Goal: Information Seeking & Learning: Learn about a topic

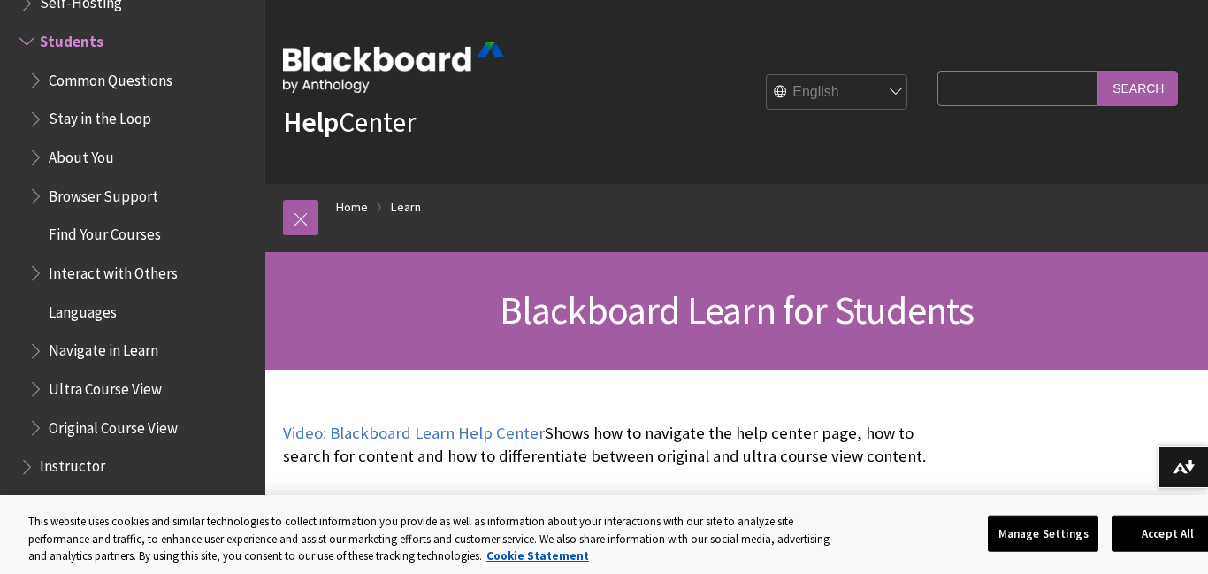
click at [136, 217] on ul "Common Questions Stay in the Loop About You Browser Support Find Your Courses I…" at bounding box center [136, 254] width 235 height 378
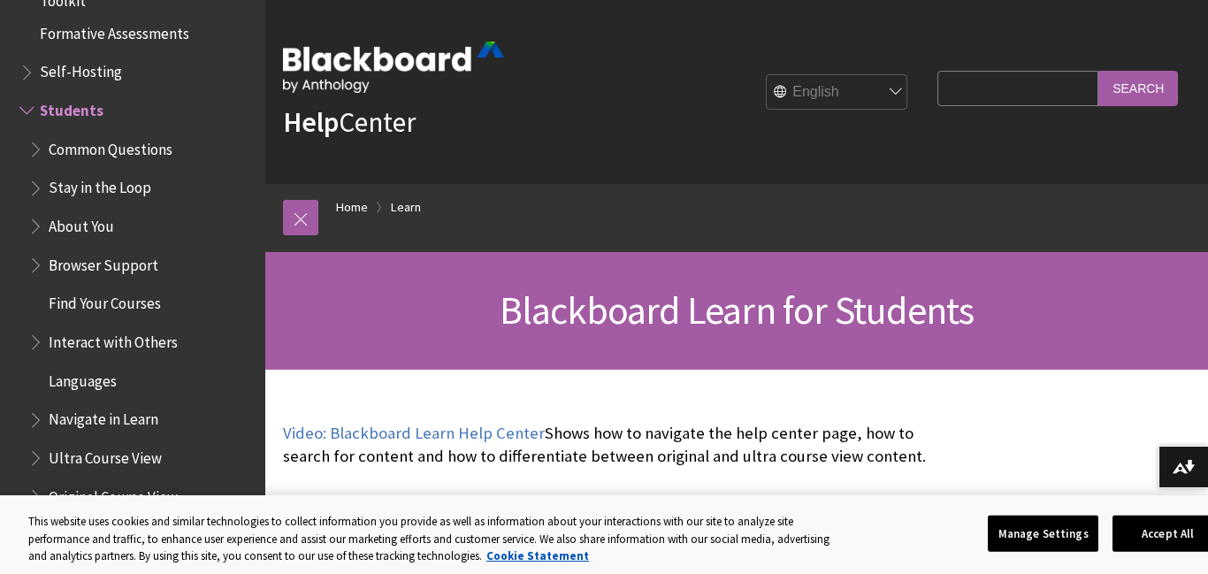
scroll to position [1618, 0]
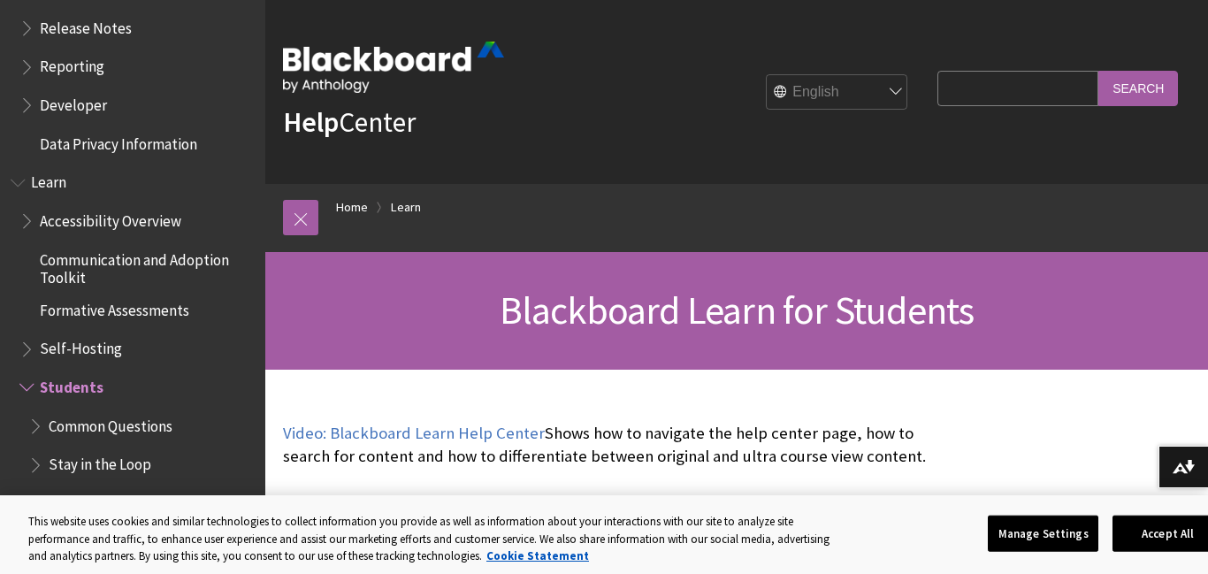
click at [146, 144] on span "Data Privacy Information" at bounding box center [118, 141] width 157 height 24
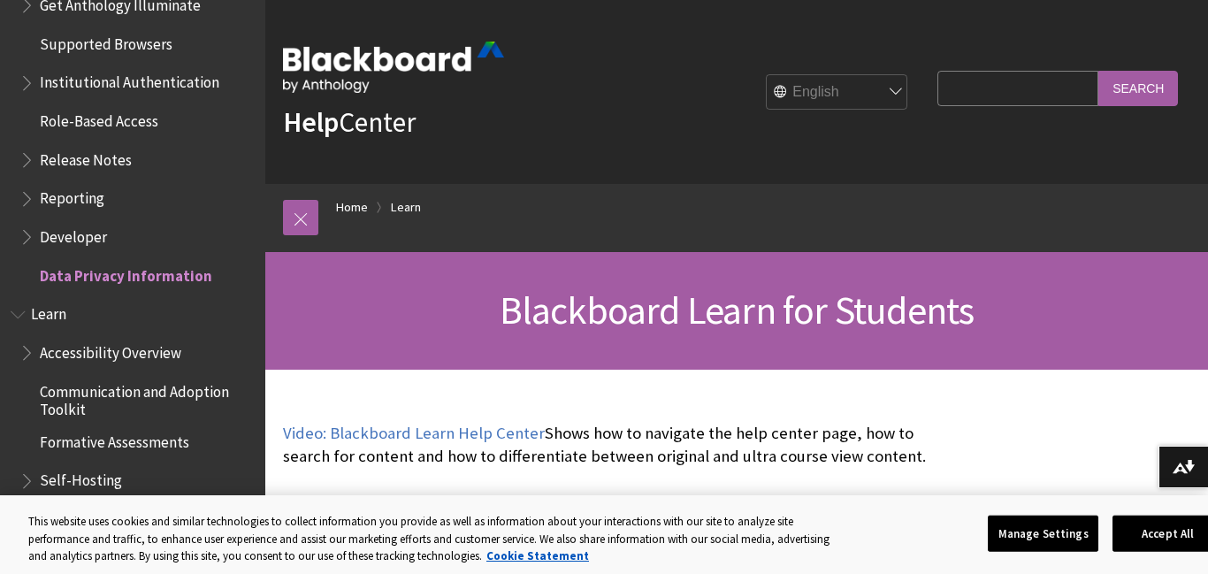
scroll to position [1222, 0]
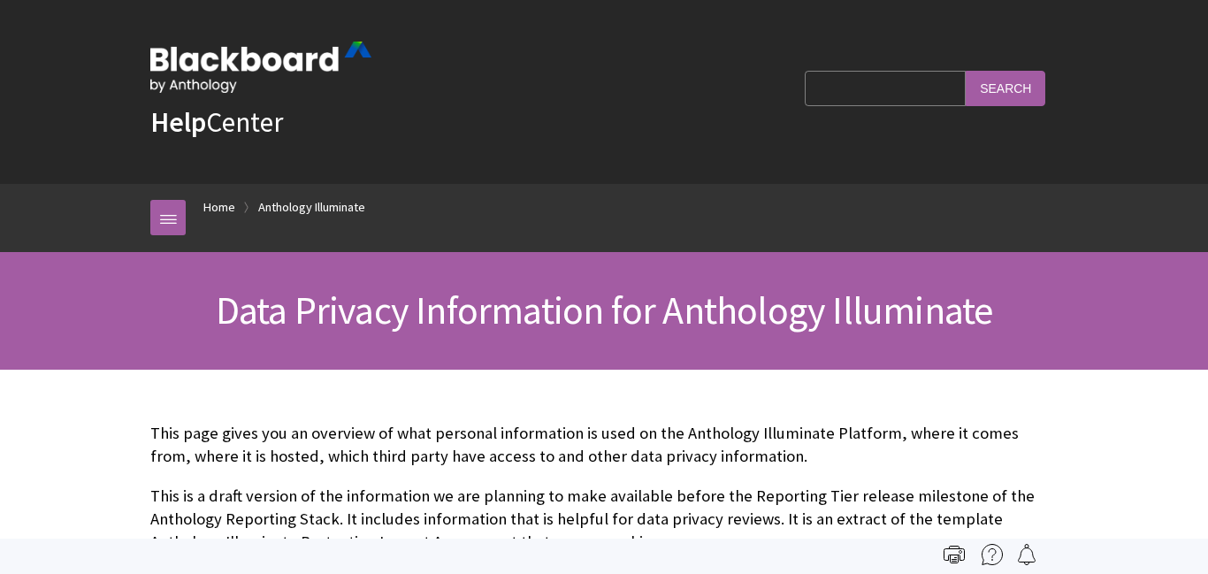
scroll to position [9, 0]
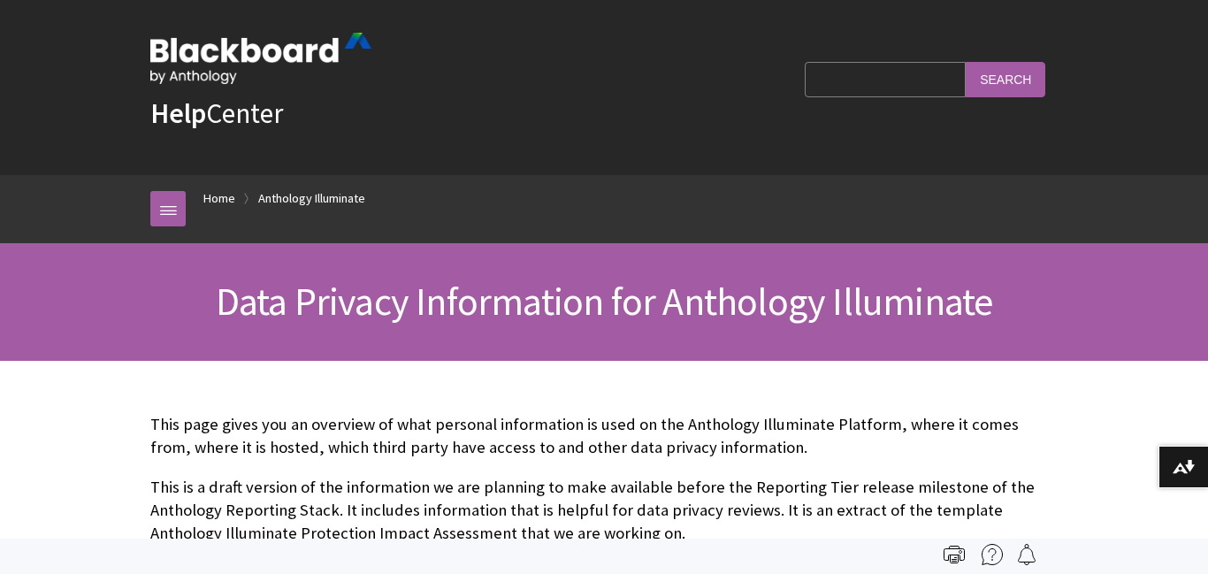
click at [881, 85] on input "Search Query" at bounding box center [885, 79] width 161 height 34
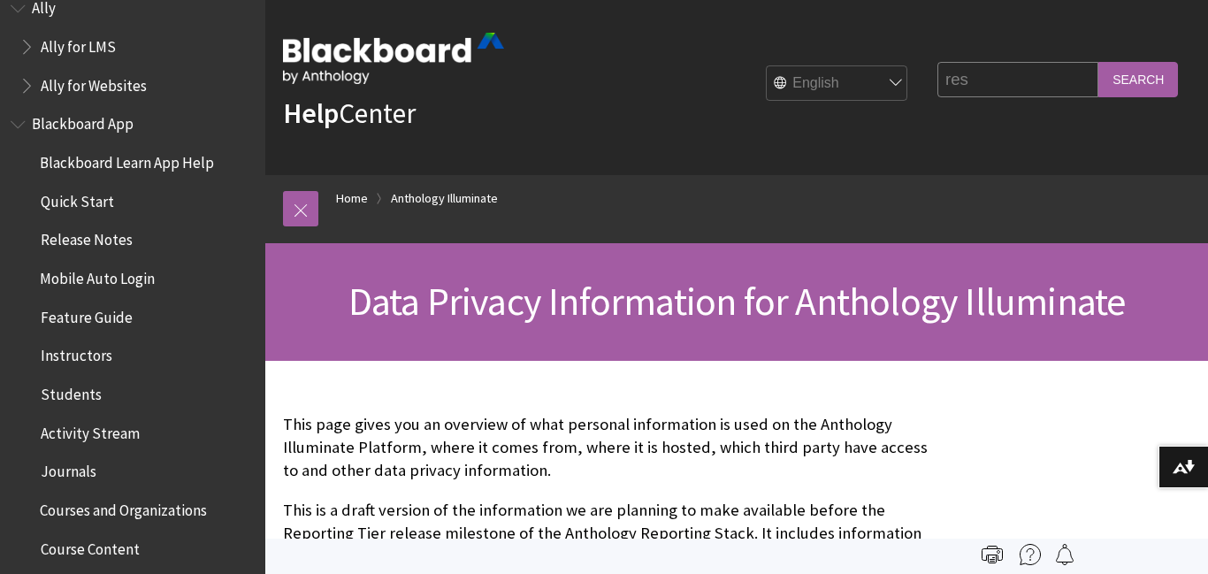
scroll to position [70, 0]
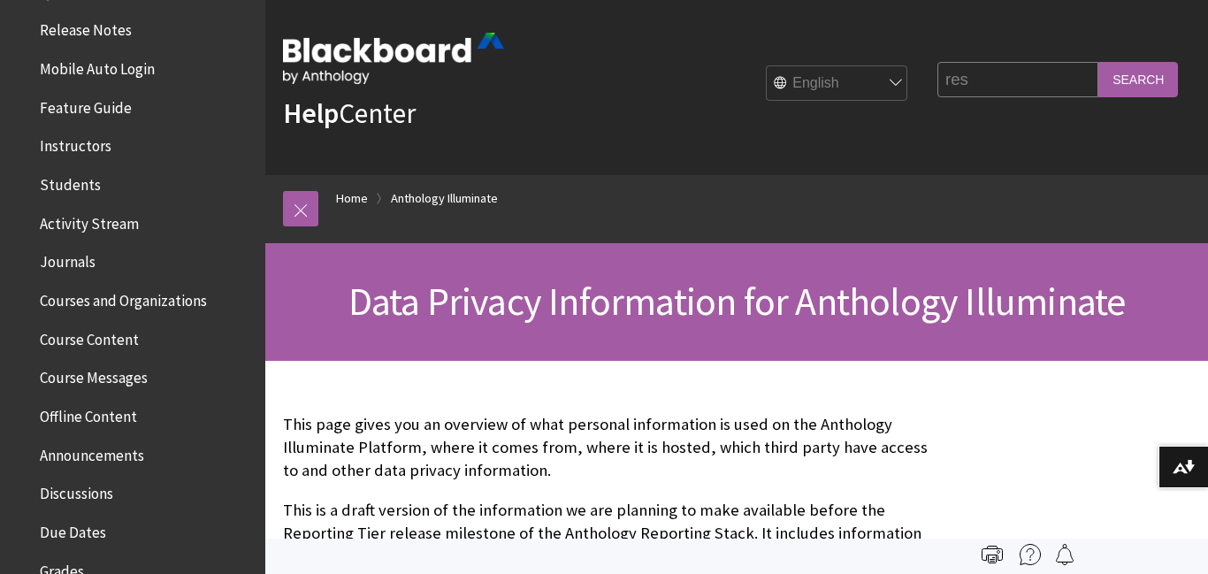
type input "res"
click at [179, 315] on span "Courses and Organizations" at bounding box center [136, 301] width 235 height 30
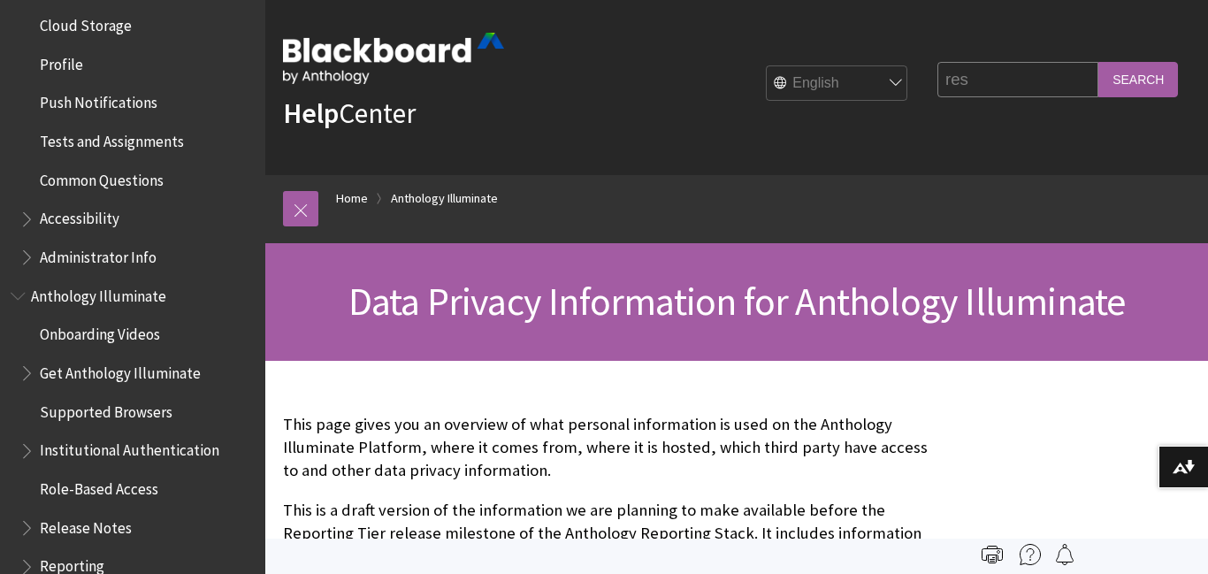
scroll to position [885, 0]
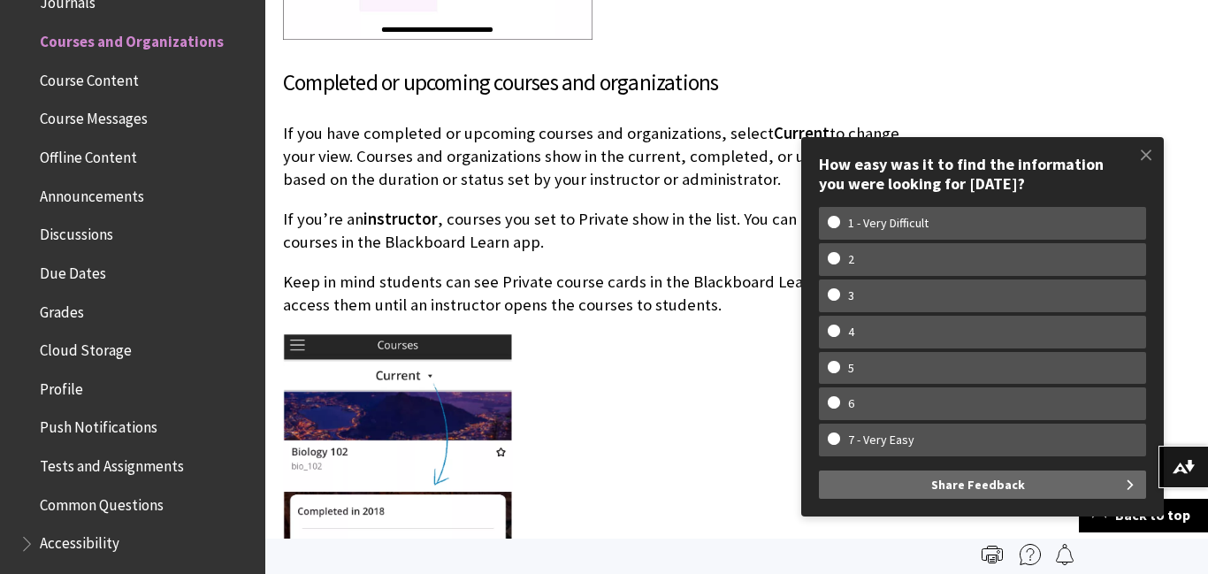
scroll to position [2792, 0]
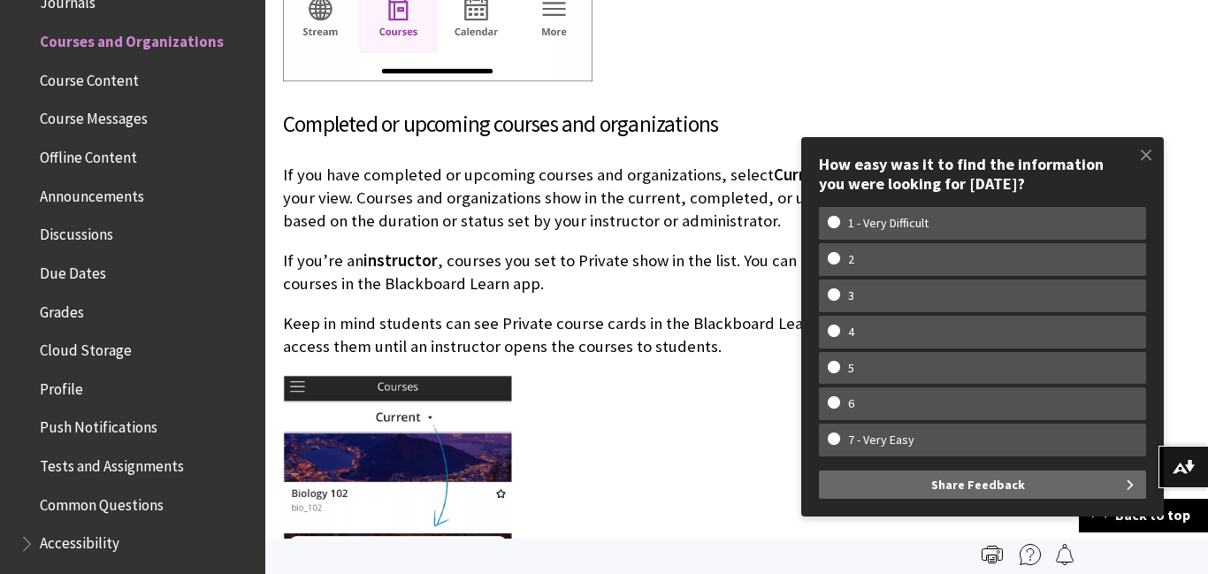
click at [1150, 145] on span at bounding box center [1146, 154] width 37 height 37
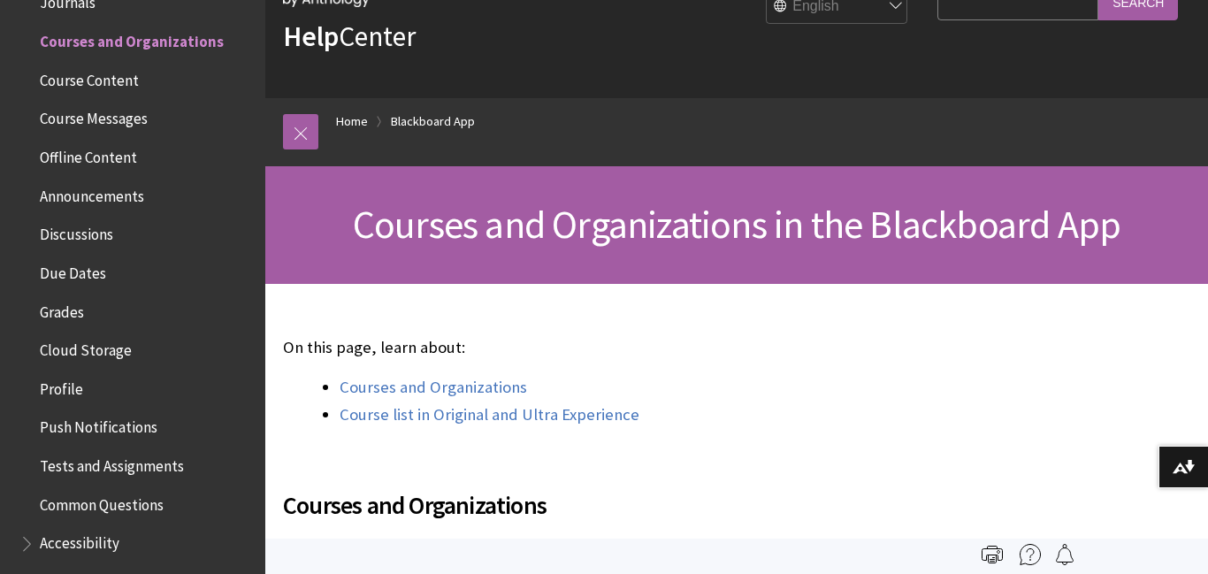
scroll to position [0, 0]
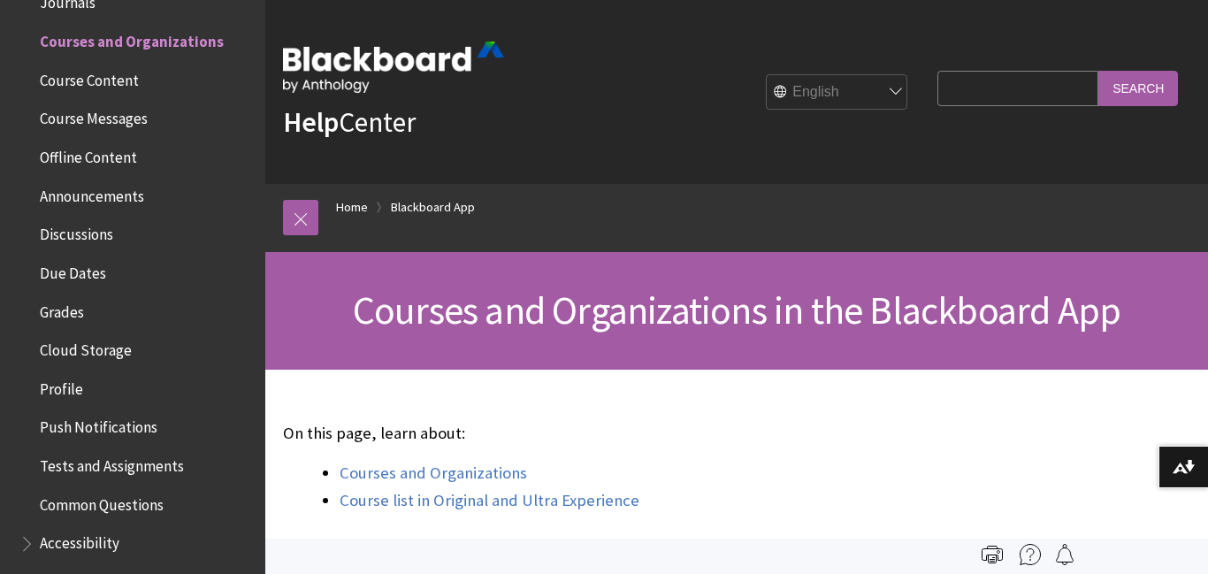
click at [942, 80] on input "Search Query" at bounding box center [1018, 88] width 161 height 34
type input "research"
